Goal: Information Seeking & Learning: Learn about a topic

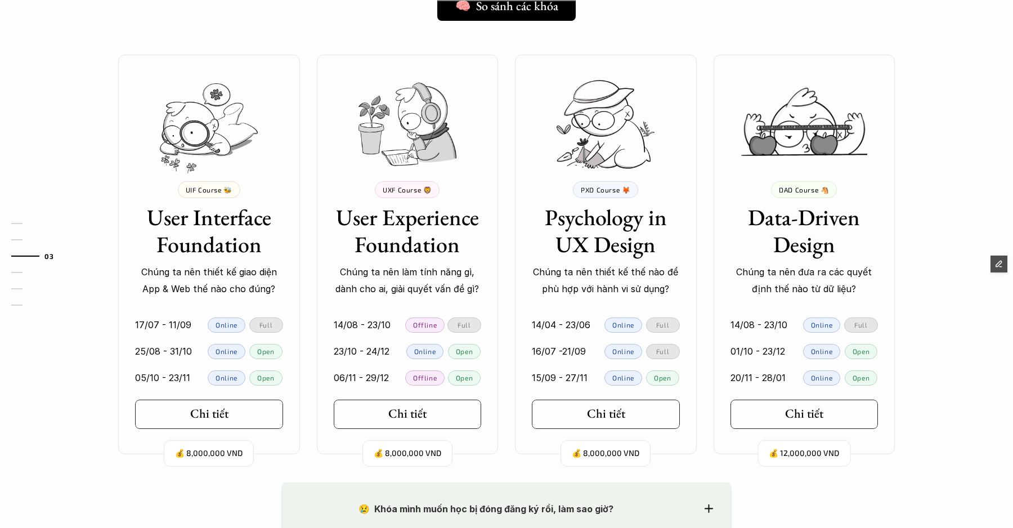
scroll to position [1005, 0]
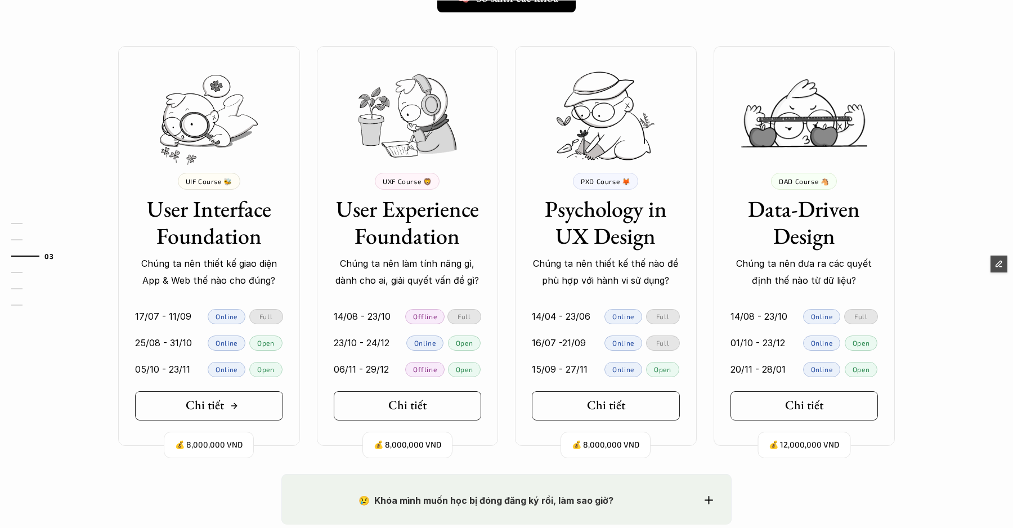
click at [216, 404] on h5 "Chi tiết" at bounding box center [205, 405] width 38 height 15
drag, startPoint x: 381, startPoint y: 411, endPoint x: 465, endPoint y: 321, distance: 123.5
click at [381, 411] on link "Chi tiết" at bounding box center [408, 405] width 148 height 29
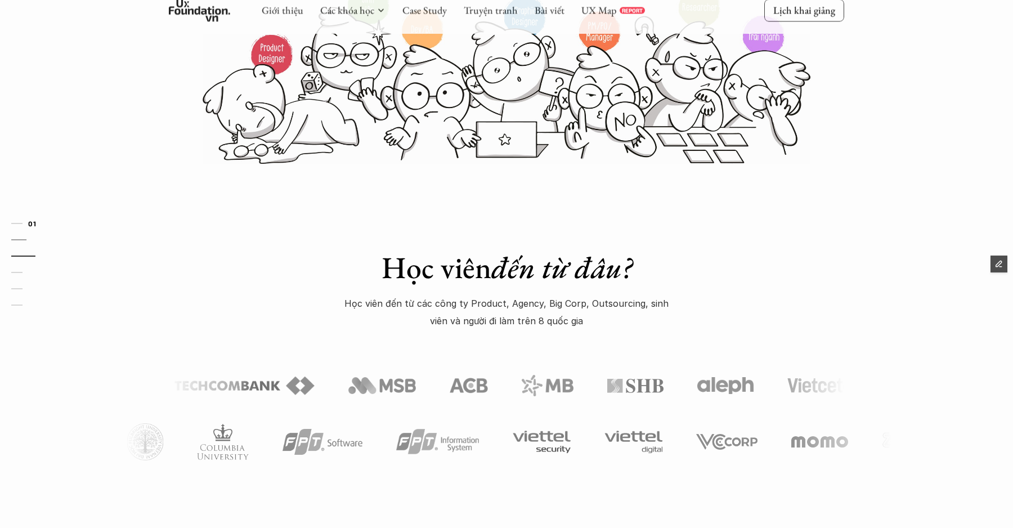
scroll to position [0, 0]
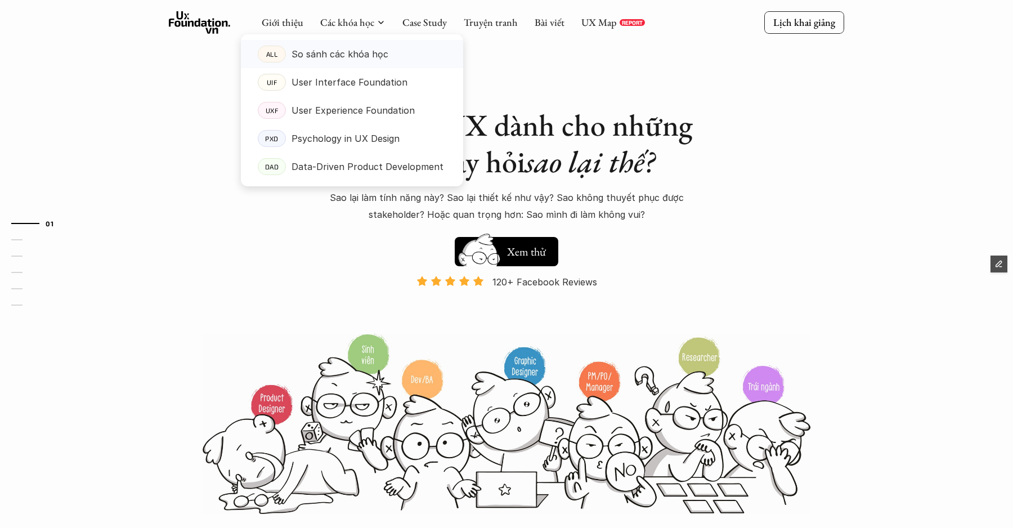
click at [298, 63] on link "ALL So sánh các khóa học" at bounding box center [352, 54] width 222 height 28
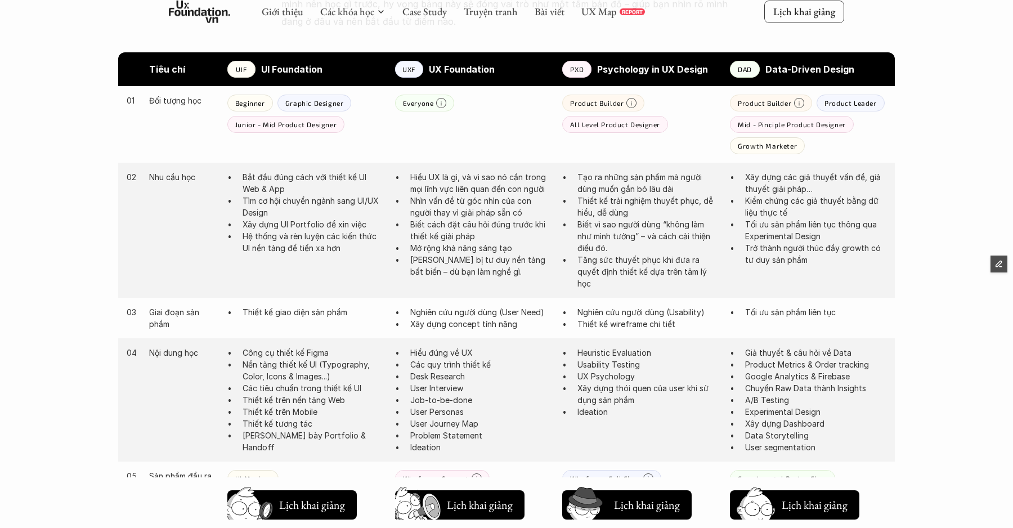
scroll to position [594, 0]
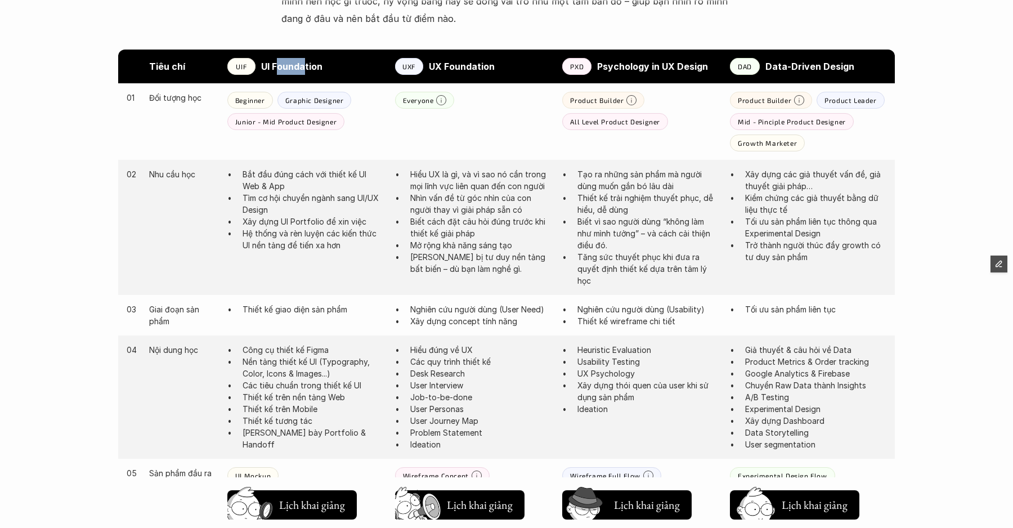
drag, startPoint x: 279, startPoint y: 68, endPoint x: 293, endPoint y: 69, distance: 14.2
click at [304, 66] on strong "UI Foundation" at bounding box center [291, 66] width 61 height 11
drag, startPoint x: 172, startPoint y: 99, endPoint x: 452, endPoint y: 118, distance: 280.3
click at [245, 101] on div "01 Đối tượng học Beginner Graphic Designer Junior - Mid Product Designer Everyo…" at bounding box center [506, 121] width 777 height 77
drag, startPoint x: 158, startPoint y: 166, endPoint x: 261, endPoint y: 176, distance: 104.0
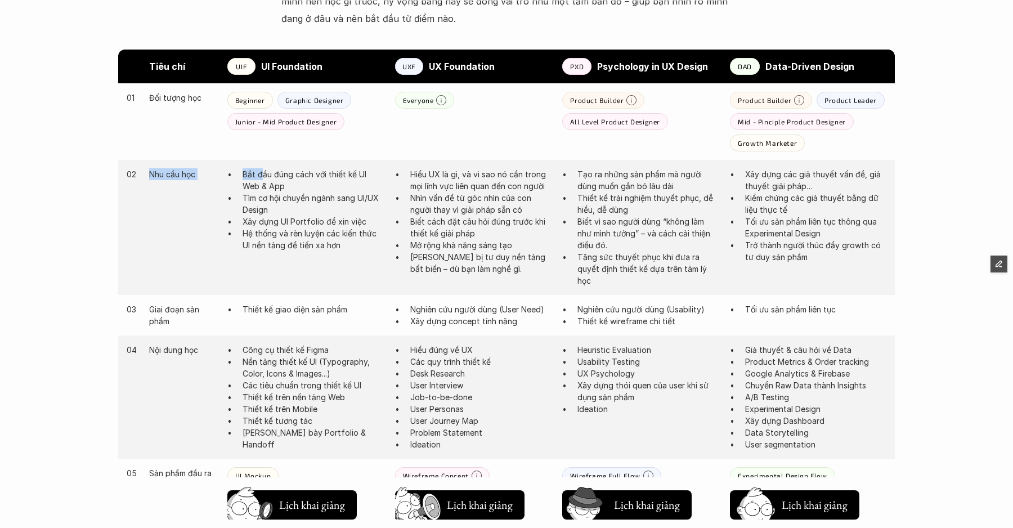
click at [261, 176] on div "02 Nhu cầu học Bắt đầu đúng cách với thiết kế UI Web & App Tìm cơ hội chuyển ng…" at bounding box center [506, 227] width 777 height 135
click at [266, 174] on p "Bắt đầu đúng cách với thiết kế UI Web & App" at bounding box center [313, 180] width 141 height 24
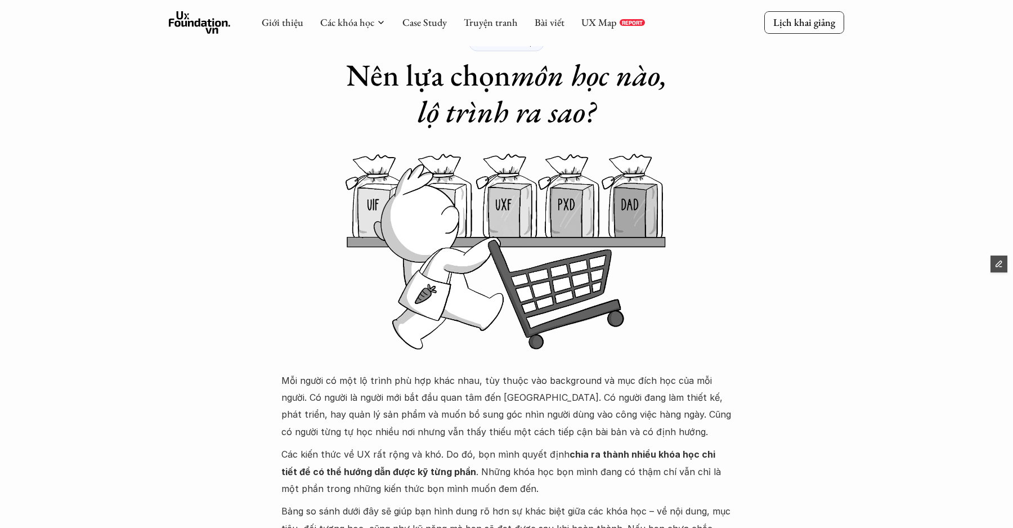
scroll to position [0, 0]
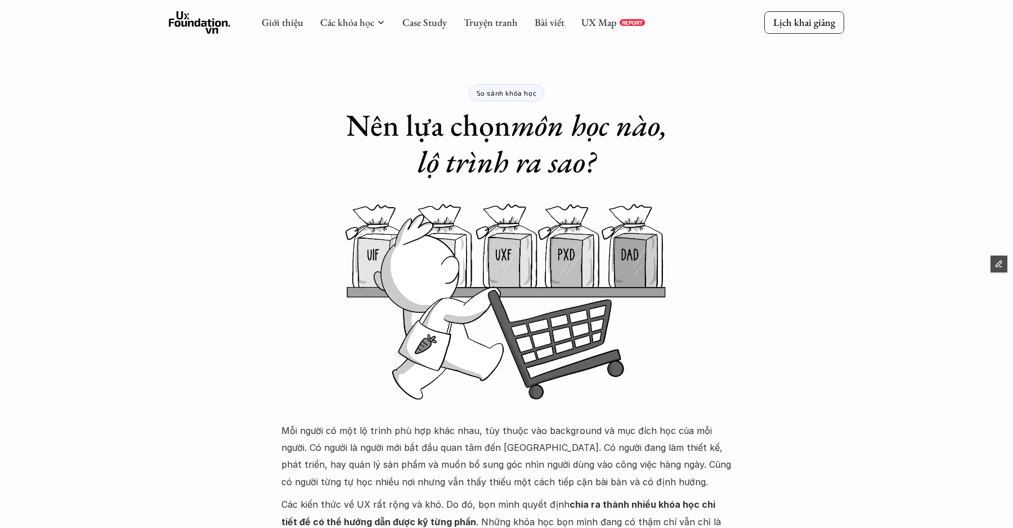
click at [213, 32] on use at bounding box center [200, 22] width 62 height 23
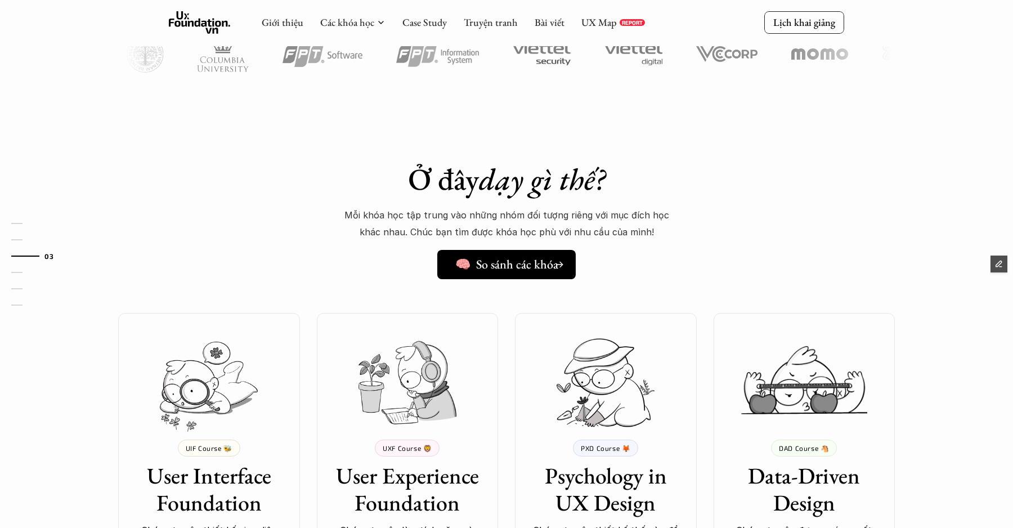
scroll to position [737, 0]
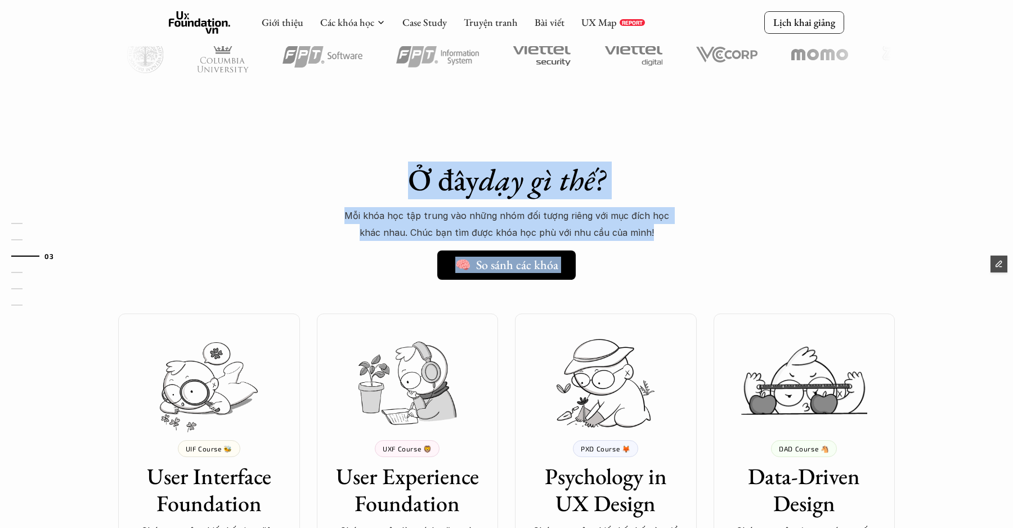
drag, startPoint x: 389, startPoint y: 178, endPoint x: 680, endPoint y: 226, distance: 294.8
click at [680, 226] on div "Ở đây dạy gì thế? 🧠 So sánh các khóa Mỗi khóa học tập trung vào những nhóm đối …" at bounding box center [507, 221] width 394 height 118
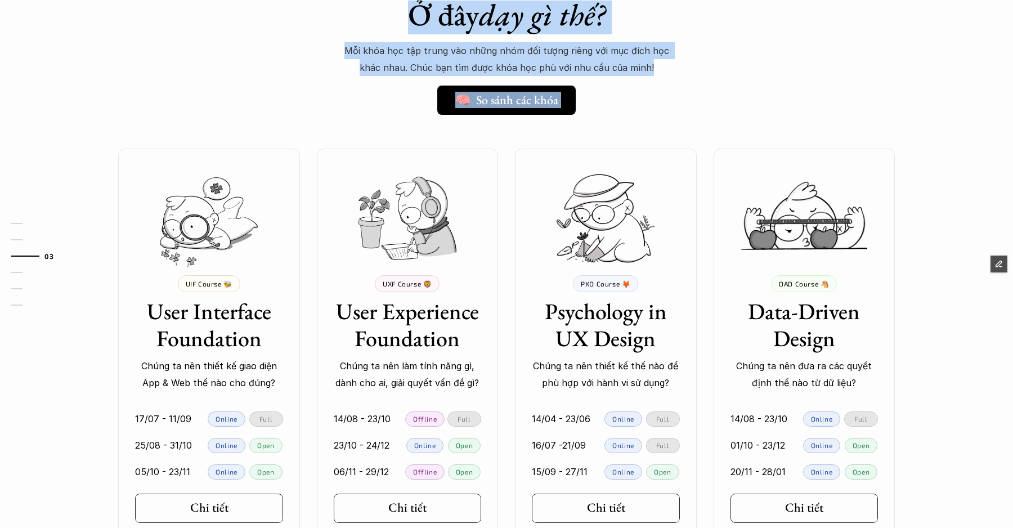
scroll to position [903, 0]
click at [709, 128] on div "Ở đây dạy gì thế? 🧠 So sánh các khóa Mỗi khóa học tập trung vào những nhóm đối …" at bounding box center [506, 271] width 810 height 607
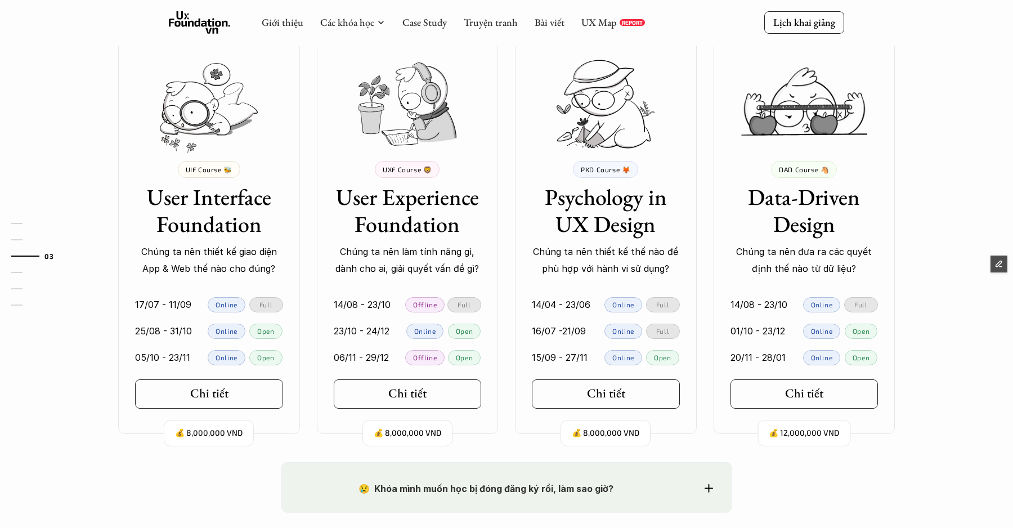
scroll to position [1015, 0]
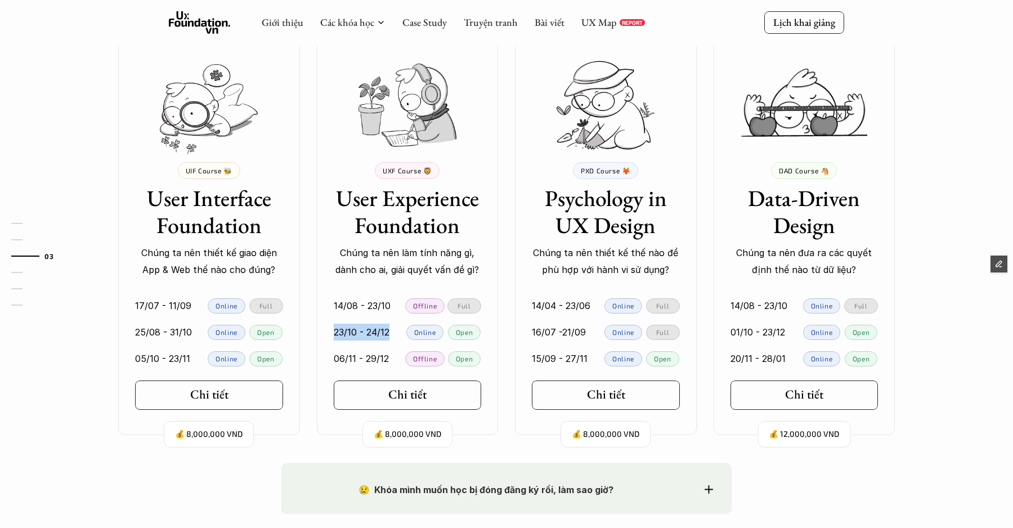
drag, startPoint x: 335, startPoint y: 333, endPoint x: 386, endPoint y: 333, distance: 51.2
click at [386, 333] on div "23/10 - 24/12 Online Open" at bounding box center [408, 332] width 148 height 15
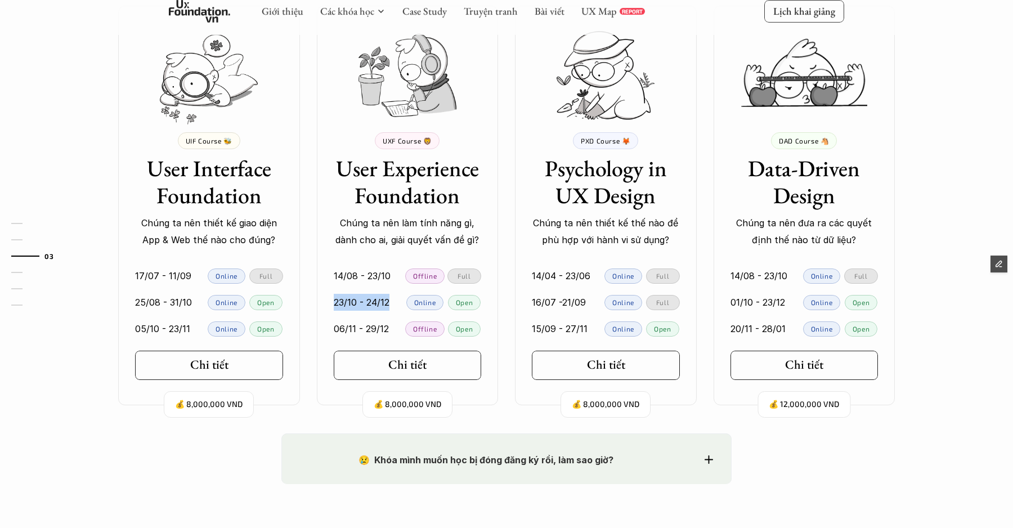
scroll to position [1047, 0]
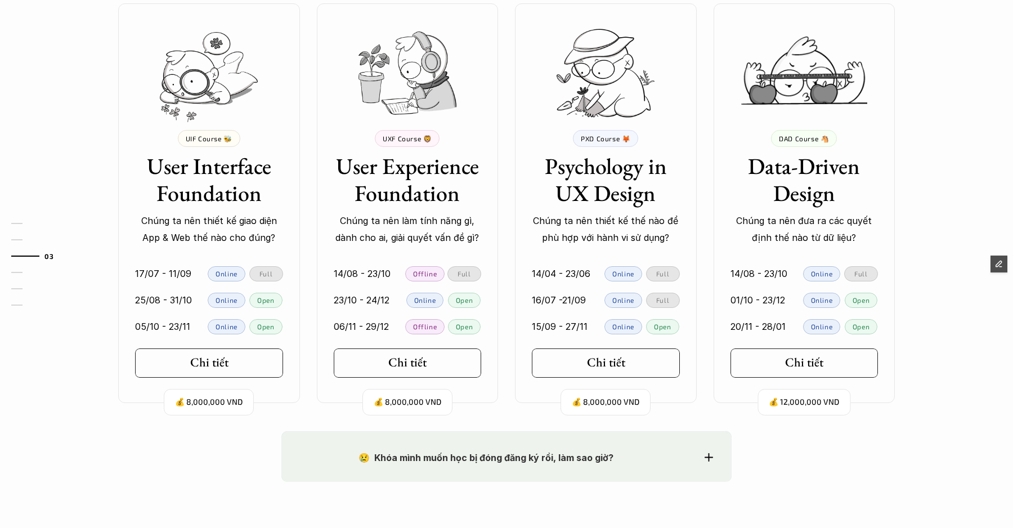
click at [608, 459] on p "😢 Khóa mình muốn học bị đóng đăng ký rồi, làm sao giờ?" at bounding box center [486, 457] width 372 height 17
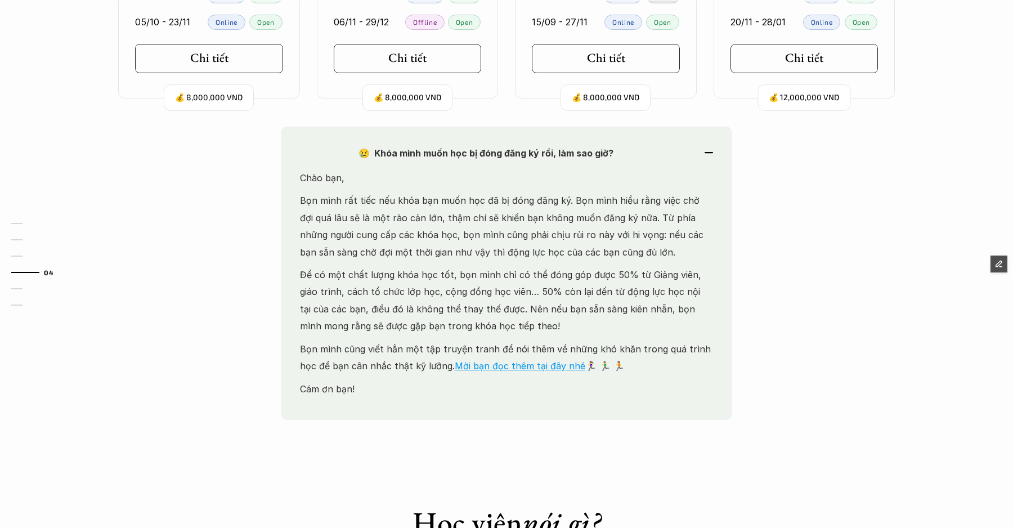
scroll to position [1353, 0]
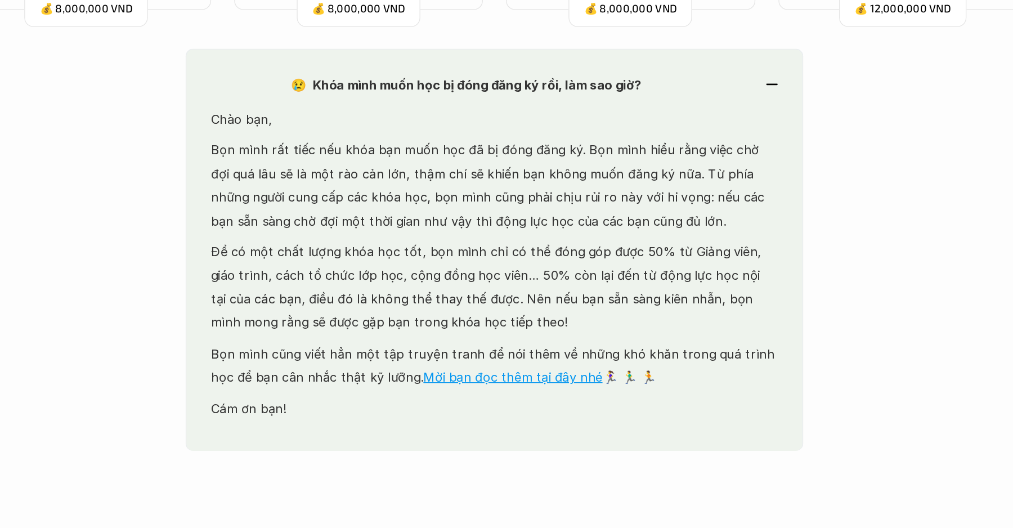
click at [583, 154] on strong "😢 Khóa mình muốn học bị đóng đăng ký rồi, làm sao giờ?" at bounding box center [485, 151] width 255 height 11
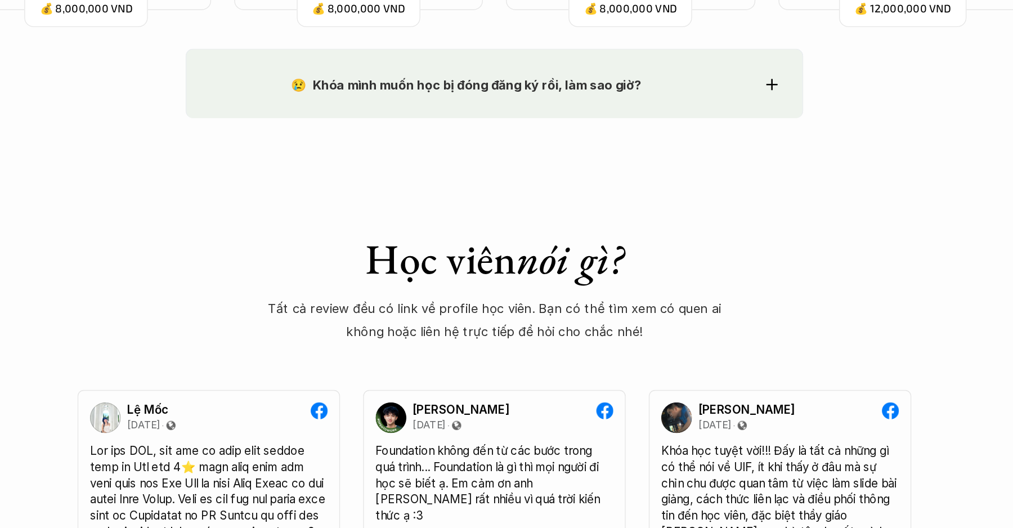
click at [583, 154] on strong "😢 Khóa mình muốn học bị đóng đăng ký rồi, làm sao giờ?" at bounding box center [485, 151] width 255 height 11
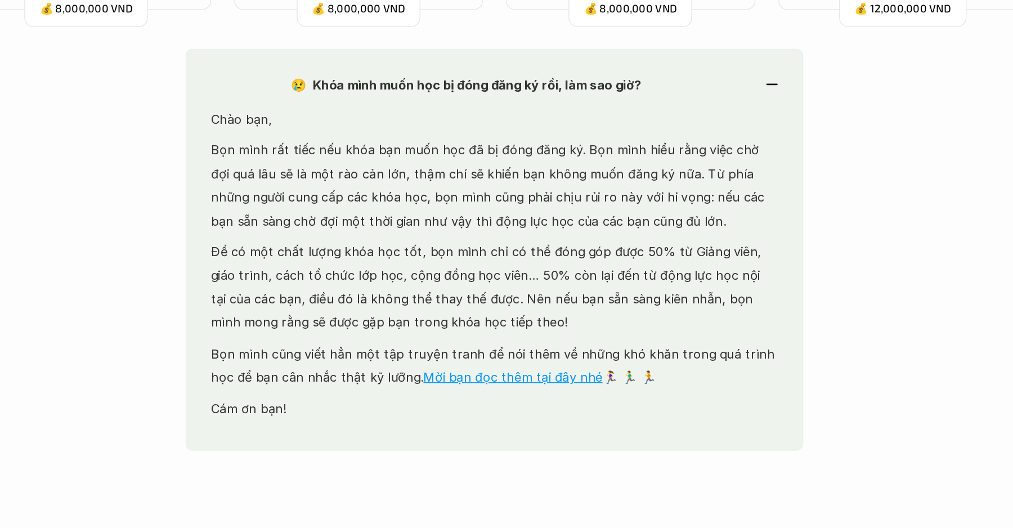
click at [473, 164] on div "😢 Khóa mình muốn học bị đóng đăng ký rồi, làm sao giờ? Chào bạn, Bọn mình rất t…" at bounding box center [506, 272] width 450 height 294
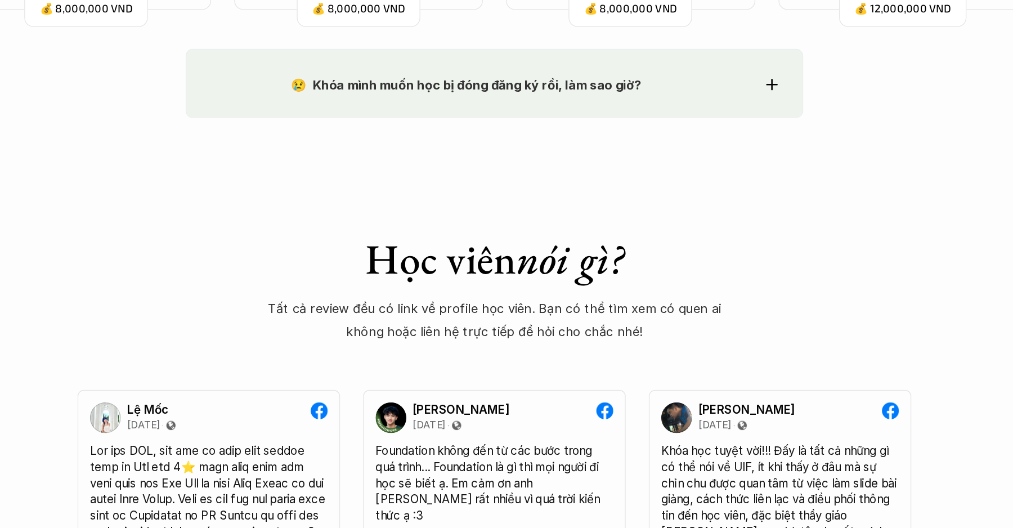
click at [473, 164] on div "😢 Khóa mình muốn học bị đóng đăng ký rồi, làm sao giờ? Chào bạn, Bọn mình rất t…" at bounding box center [506, 150] width 450 height 51
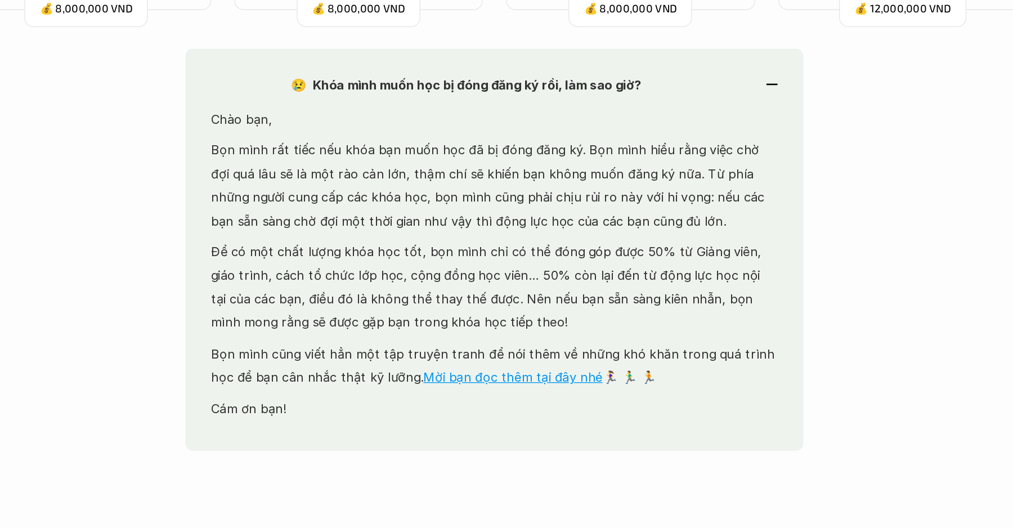
click at [646, 138] on div "😢 Khóa mình muốn học bị đóng đăng ký rồi, làm sao giờ? Chào bạn, Bọn mình rất t…" at bounding box center [506, 272] width 450 height 294
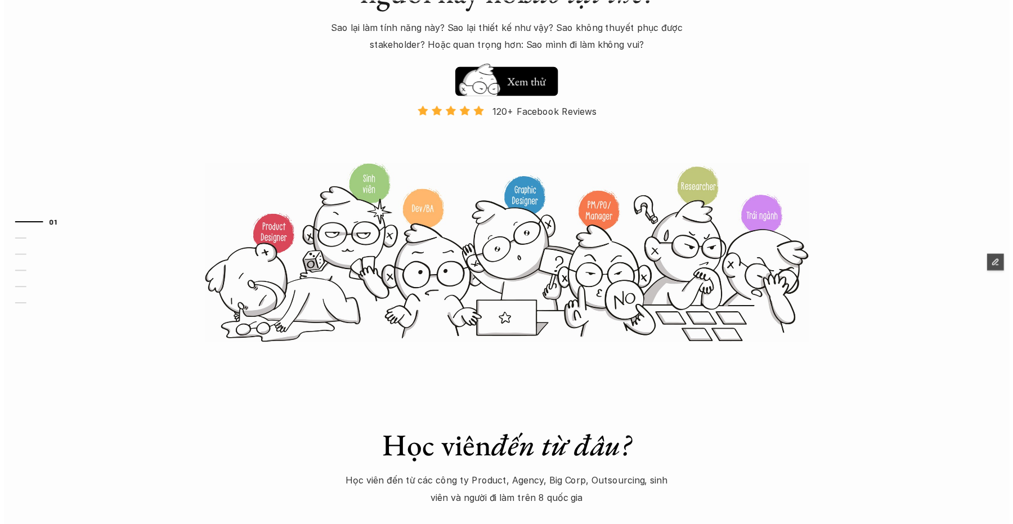
scroll to position [171, 0]
